Goal: Information Seeking & Learning: Learn about a topic

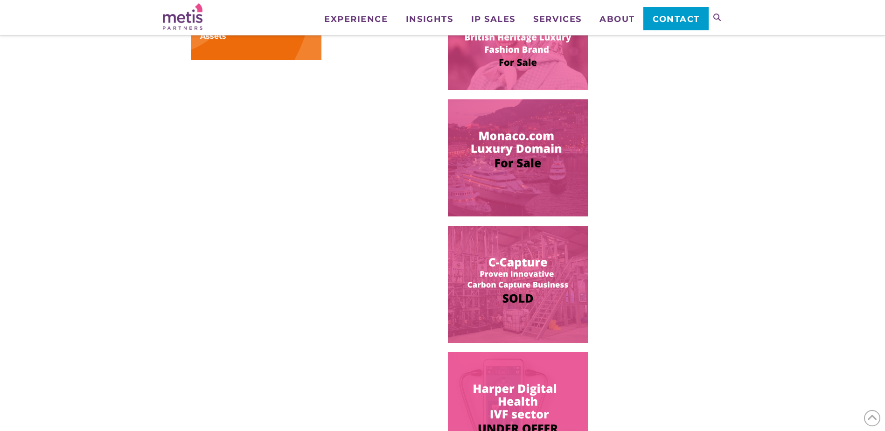
scroll to position [653, 0]
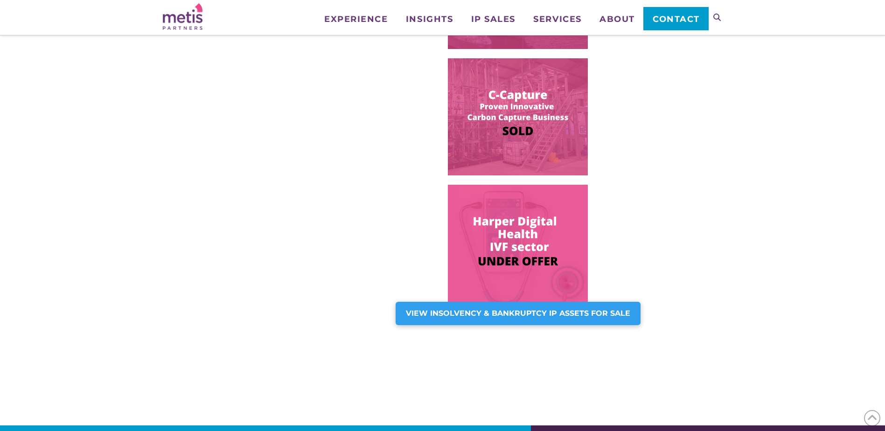
click at [517, 316] on strong "VIEW INSOLVENCY & BANKRUPTCY IP ASSETS FOR SALE" at bounding box center [518, 313] width 224 height 9
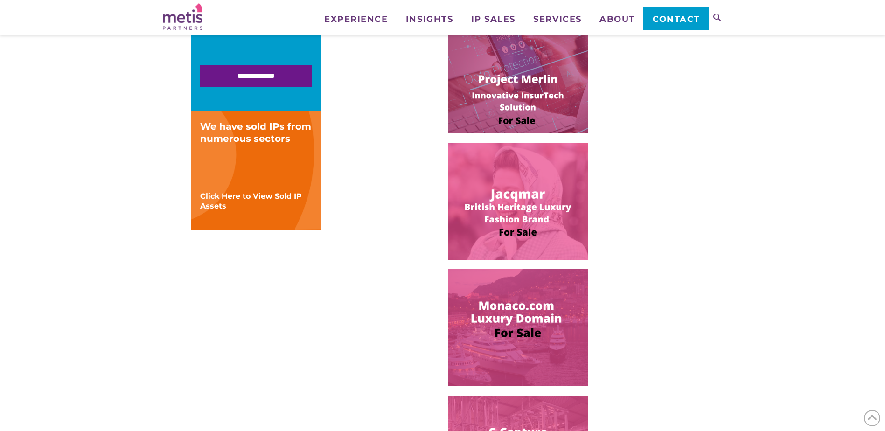
scroll to position [187, 0]
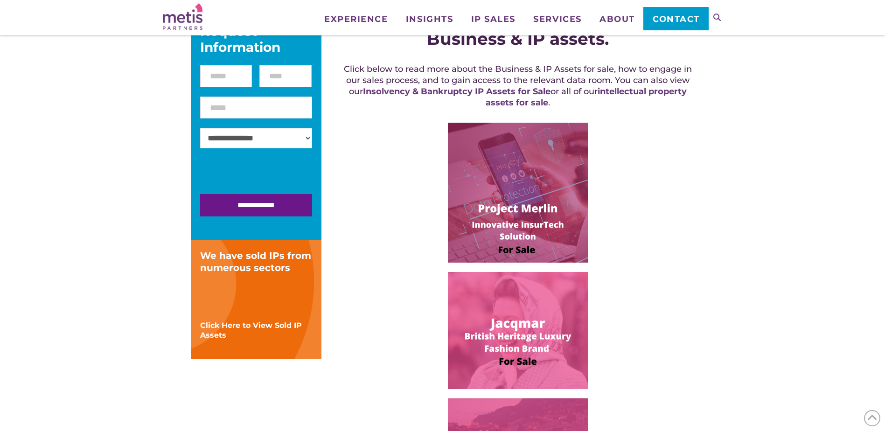
click at [526, 210] on img at bounding box center [518, 193] width 140 height 140
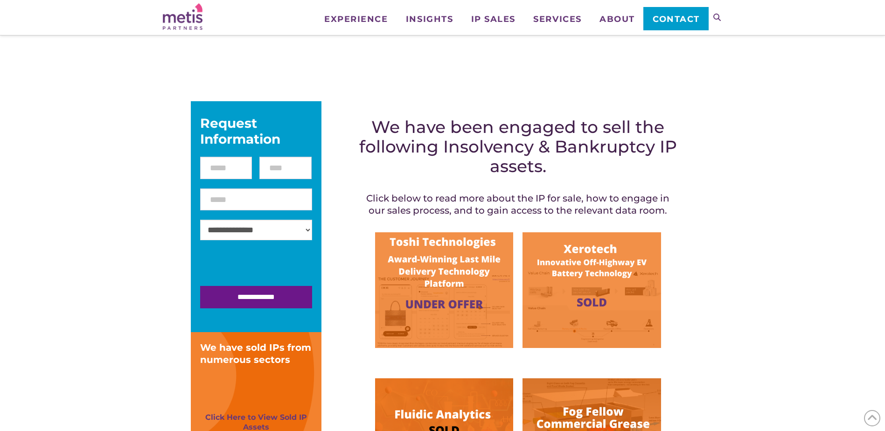
scroll to position [187, 0]
